Goal: Navigation & Orientation: Go to known website

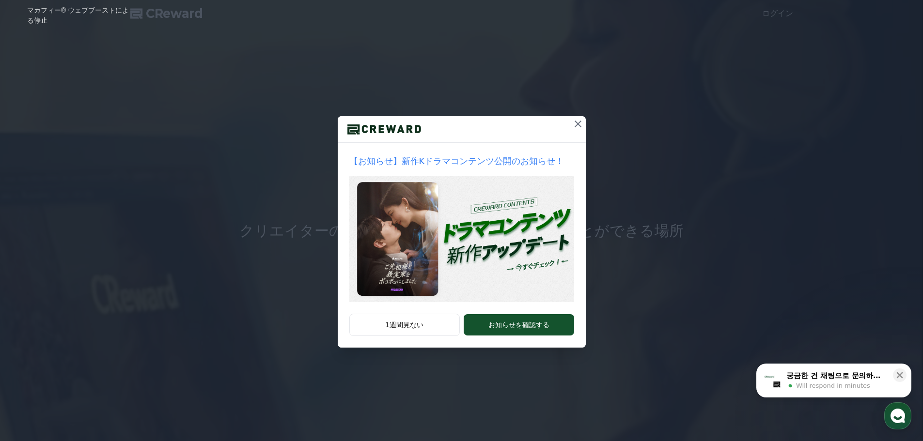
click at [579, 124] on icon at bounding box center [578, 124] width 12 height 12
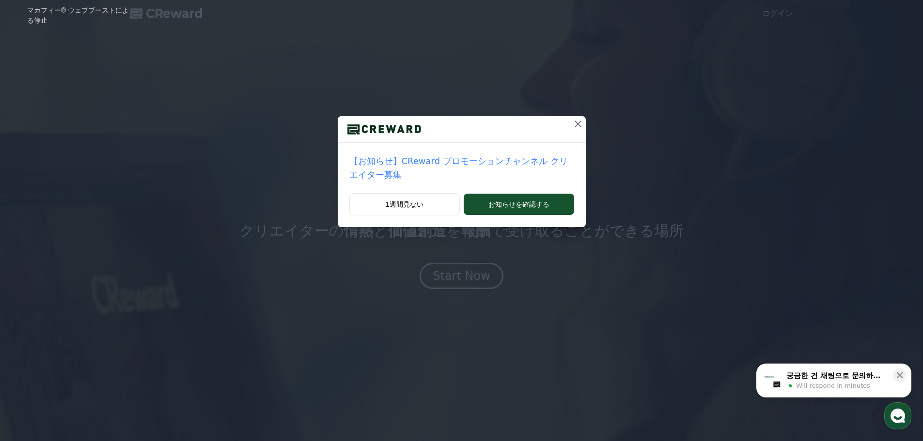
click at [572, 120] on icon at bounding box center [578, 124] width 12 height 12
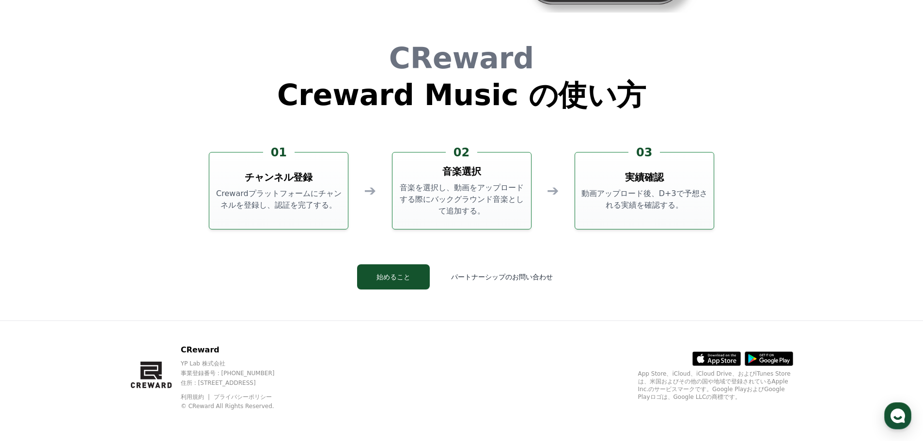
scroll to position [2382, 0]
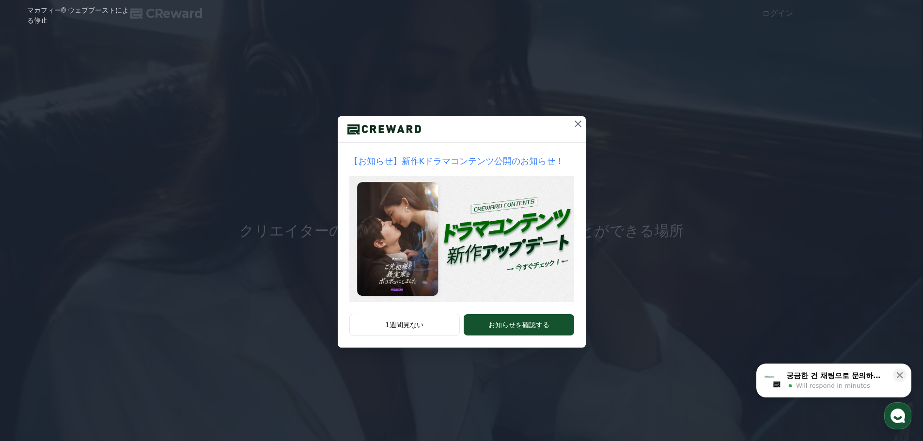
click at [574, 124] on icon at bounding box center [578, 124] width 12 height 12
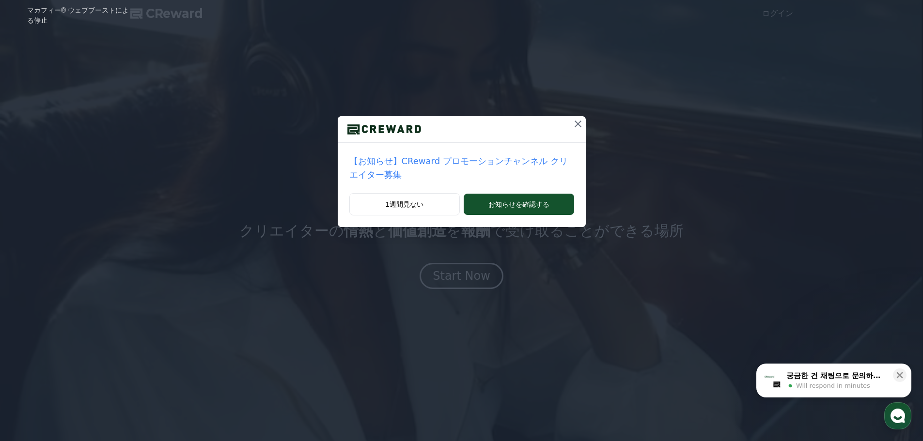
click at [572, 125] on icon at bounding box center [578, 124] width 12 height 12
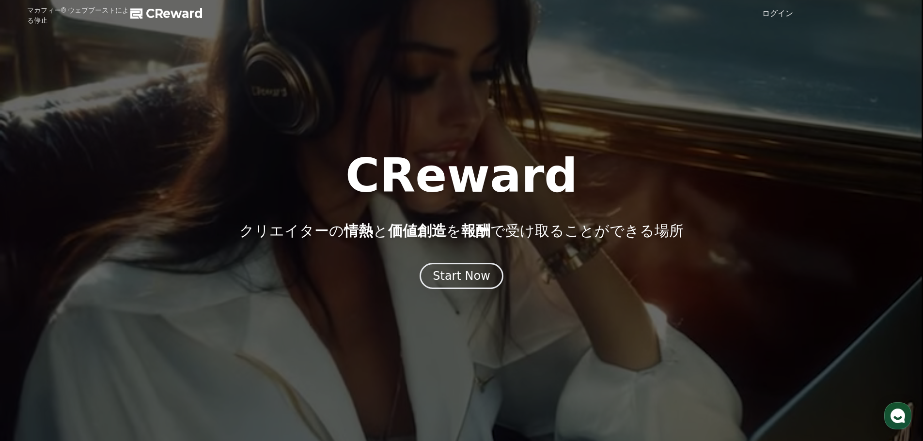
click at [16, 11] on div "マカフィー® ウェブブーストによる停止" at bounding box center [73, 15] width 136 height 21
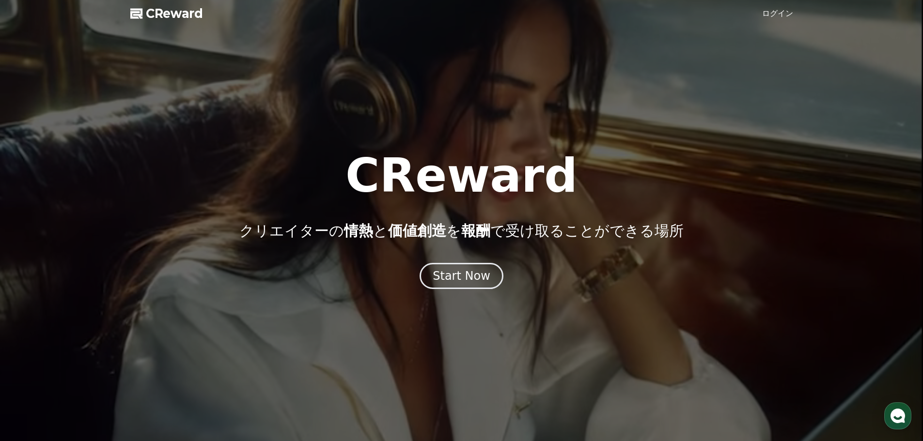
click at [154, 13] on span "CReward" at bounding box center [174, 14] width 57 height 16
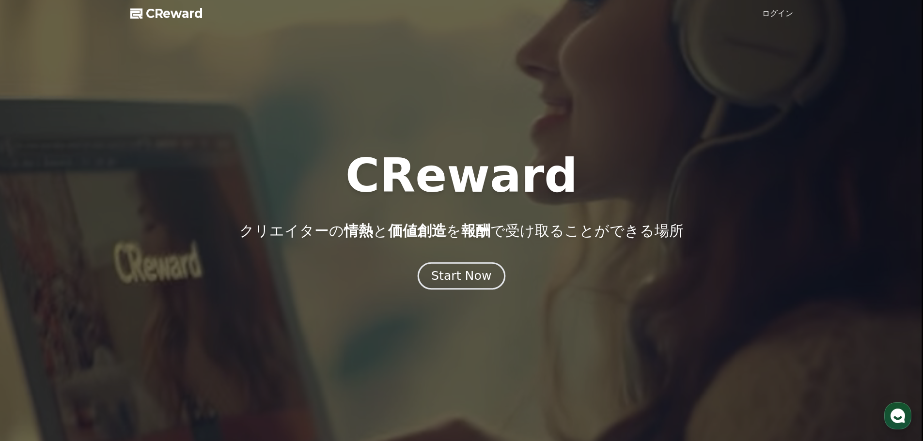
click at [456, 278] on div "Start Now" at bounding box center [461, 276] width 60 height 16
